Goal: Information Seeking & Learning: Learn about a topic

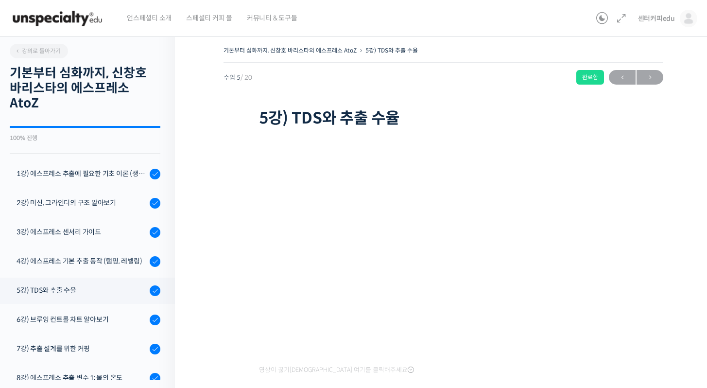
scroll to position [309, 0]
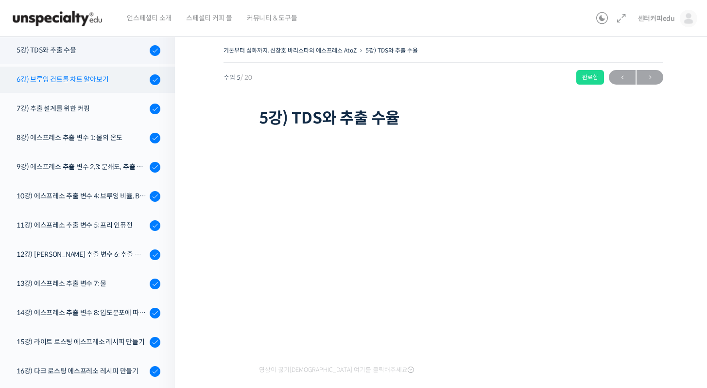
click at [127, 84] on div "6강) 브루잉 컨트롤 차트 알아보기" at bounding box center [82, 79] width 130 height 11
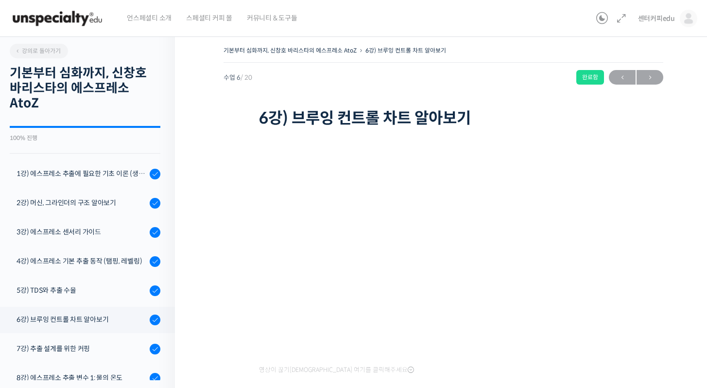
scroll to position [269, 0]
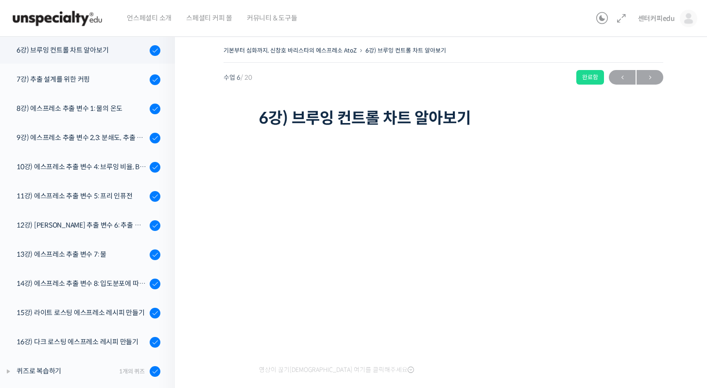
click at [667, 362] on div "기본부터 심화까지, 신창호 바리스타의 에스프레소 AtoZ 6강) 브루잉 컨트롤 차트 알아보기 완료함 수업 6 / 20 완료함 ← 이전 다음 →…" at bounding box center [443, 235] width 537 height 412
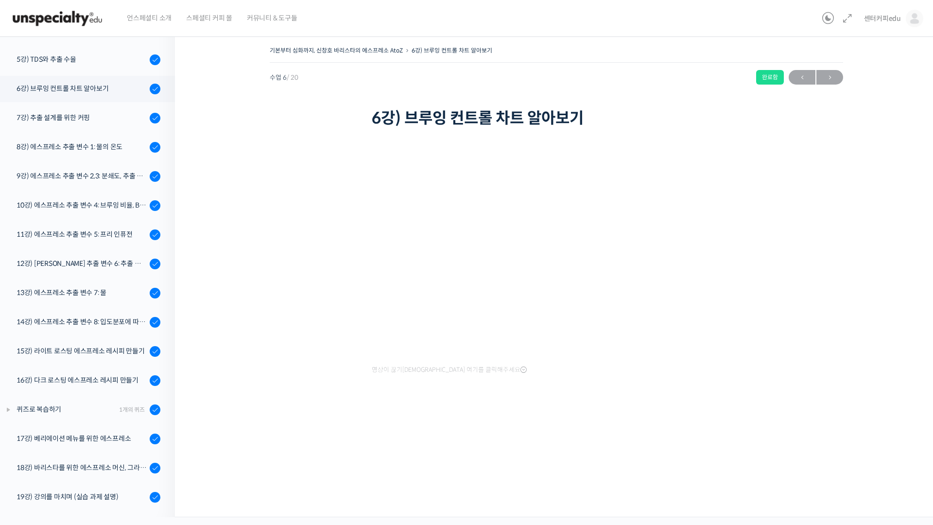
scroll to position [231, 0]
